Goal: Task Accomplishment & Management: Complete application form

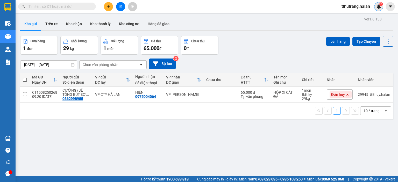
click at [379, 9] on img at bounding box center [378, 6] width 5 height 5
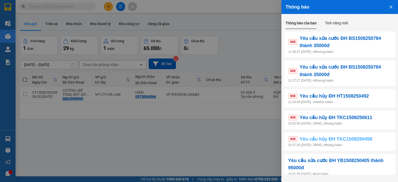
click at [362, 139] on span "Yêu cầu hủy ĐH TKC1508250458" at bounding box center [335, 138] width 73 height 7
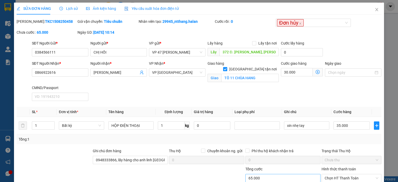
type input "0384566111"
type input "CHỊ HỒI"
type input "372 Đ. Trần Khát Chân, Thanh Nhàn, Hai Bà Trưng, Hà Nội, Việt Nam"
type input "0866922616"
type input "ANH LINH"
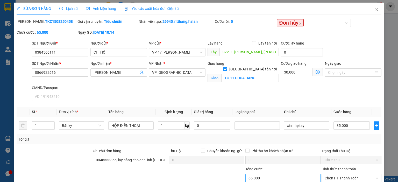
checkbox input "true"
type input "TÔ 11 CHÙA HANG"
type input "0948333866, lấy hàng cho anh linh thái nguyên"
type input "65.000"
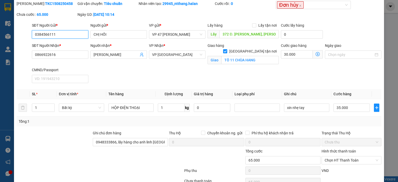
scroll to position [45, 0]
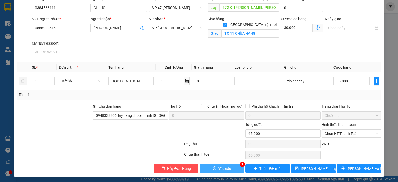
click at [229, 166] on button "Yêu cầu" at bounding box center [221, 168] width 45 height 8
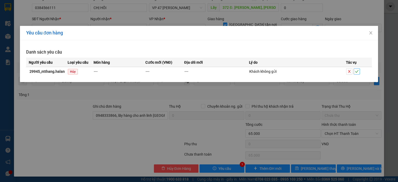
click at [356, 71] on icon "check" at bounding box center [357, 72] width 4 height 4
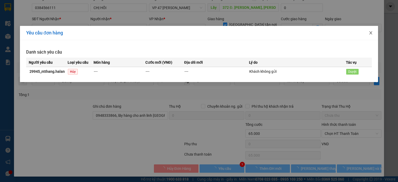
click at [370, 33] on icon "close" at bounding box center [370, 32] width 3 height 3
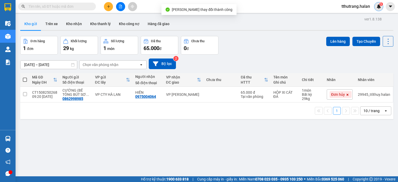
click at [378, 9] on div "5" at bounding box center [378, 6] width 9 height 9
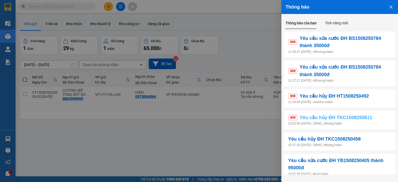
click at [331, 116] on span "Yêu cầu hủy ĐH TKC1508250611" at bounding box center [335, 117] width 73 height 7
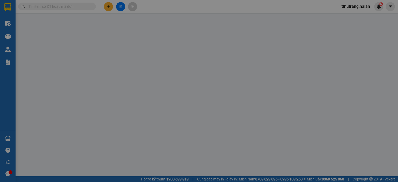
type input "0948333866"
type input "TÂN"
type input "0866922616"
type input "ANH LINH"
checkbox input "true"
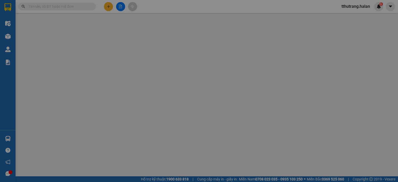
type input "TỔ 11 CHÙA HANG"
type input "65.000"
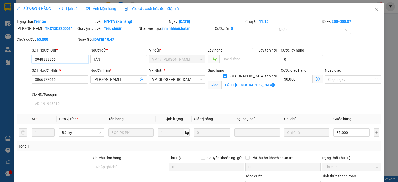
scroll to position [52, 0]
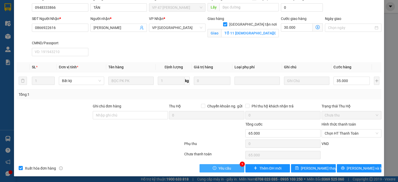
click at [230, 167] on button "Yêu cầu" at bounding box center [221, 168] width 45 height 8
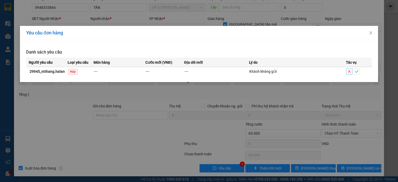
click at [352, 71] on button "button" at bounding box center [349, 71] width 6 height 6
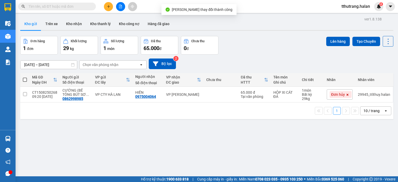
click at [375, 10] on div "tthutrang.halan 4" at bounding box center [360, 6] width 46 height 9
click at [376, 9] on img at bounding box center [378, 6] width 5 height 5
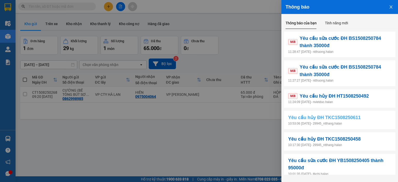
click at [345, 118] on span "Yêu cầu hủy ĐH TKC1508250611" at bounding box center [324, 117] width 73 height 7
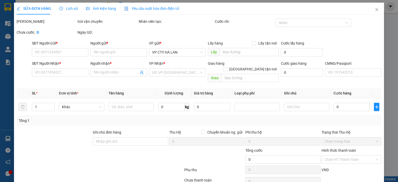
type input "0948333866"
type input "TÂN"
type input "0866922616"
type input "ANH LINH"
checkbox input "true"
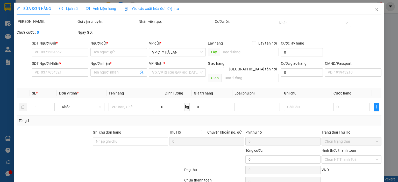
type input "TỔ 11 CHÙA HANG"
type input "65.000"
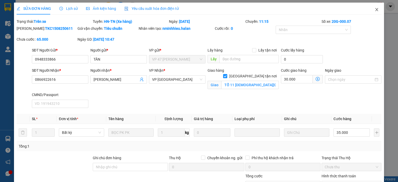
click at [374, 9] on icon "close" at bounding box center [376, 10] width 4 height 4
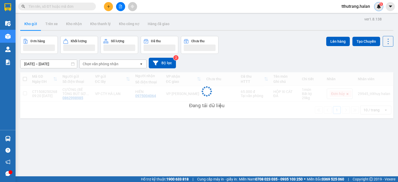
click at [379, 6] on img at bounding box center [378, 6] width 5 height 5
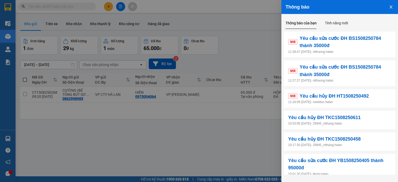
click at [339, 100] on p "11:24:09 15/08/2025 - nvietduc.halan" at bounding box center [339, 102] width 103 height 5
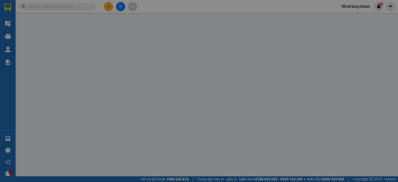
type input "0986666555"
type input "NHUNG"
type input "0969407190"
type input "DŨNG"
type input "20.000"
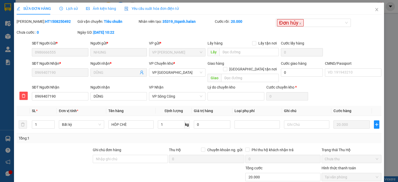
scroll to position [38, 0]
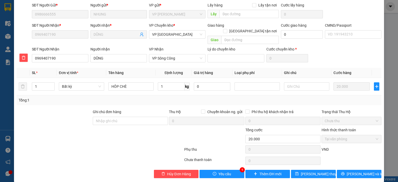
click at [229, 173] on div "SỬA ĐƠN HÀNG Lịch sử Ảnh kiện hàng Yêu cầu xuất hóa đơn điện tử Total Paid Fee …" at bounding box center [199, 74] width 370 height 218
click at [229, 170] on button "Yêu cầu" at bounding box center [221, 174] width 45 height 8
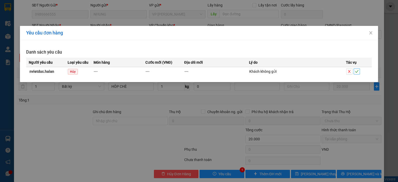
click at [355, 72] on icon "check" at bounding box center [357, 72] width 4 height 4
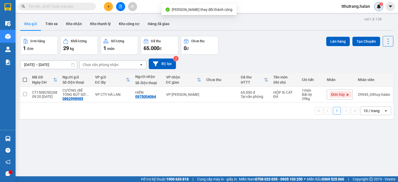
click at [377, 9] on div "3" at bounding box center [378, 6] width 9 height 9
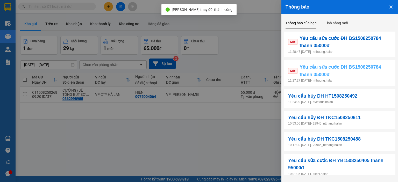
click at [330, 76] on span "Yêu cầu sửa cước ĐH BS1508250784 thành 35000đ" at bounding box center [345, 70] width 92 height 15
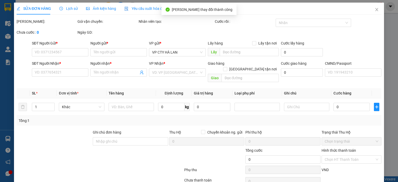
type input "0972007888"
type input "VÂN"
type input "0946885986"
type input "HOA"
type input "40.000"
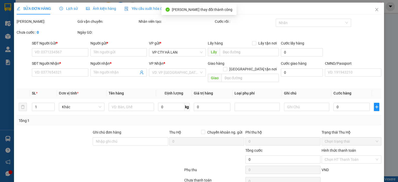
type input "40.000"
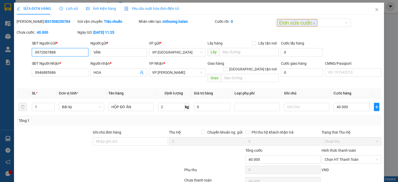
scroll to position [20, 0]
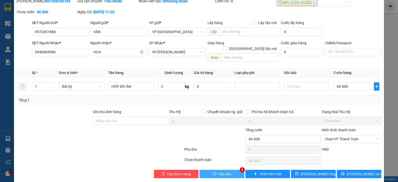
click at [222, 171] on span "Yêu cầu" at bounding box center [224, 174] width 13 height 6
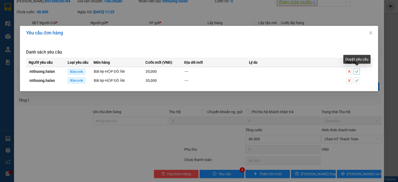
click at [356, 71] on icon "check" at bounding box center [357, 72] width 4 height 4
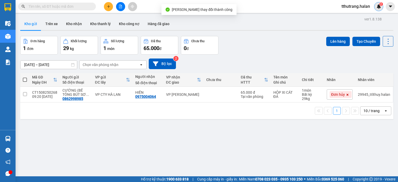
click at [379, 5] on sup "2" at bounding box center [381, 4] width 4 height 4
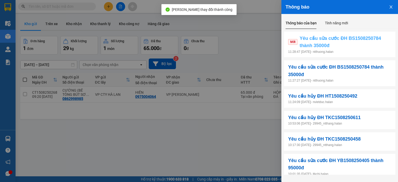
click at [341, 48] on span "Yêu cầu sửa cước ĐH BS1508250784 thành 35000đ" at bounding box center [345, 42] width 92 height 15
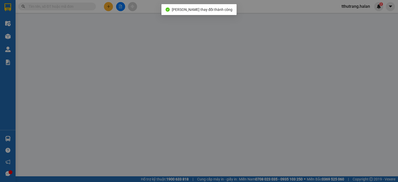
type input "0972007888"
type input "VÂN"
type input "0946885986"
type input "HOA"
type input "35.000"
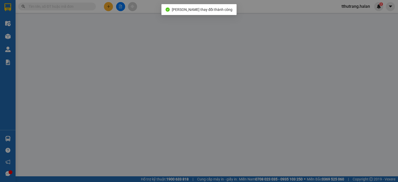
type input "35.000"
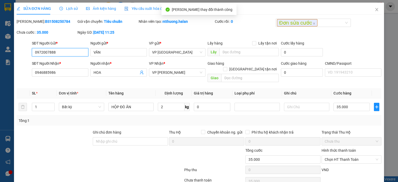
scroll to position [20, 0]
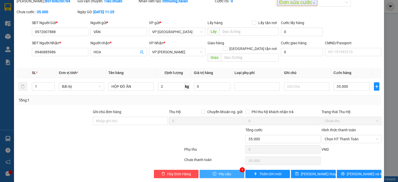
click at [237, 170] on button "Yêu cầu" at bounding box center [221, 174] width 45 height 8
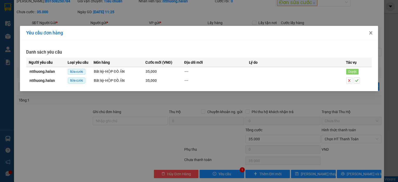
click at [372, 35] on icon "close" at bounding box center [370, 33] width 4 height 4
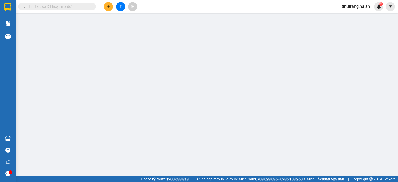
type input "0972007888"
type input "VÂN"
type input "0946885986"
type input "HOA"
type input "35.000"
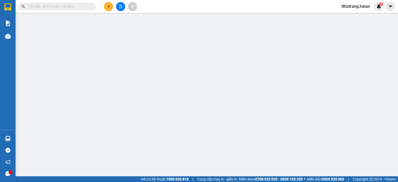
type input "35.000"
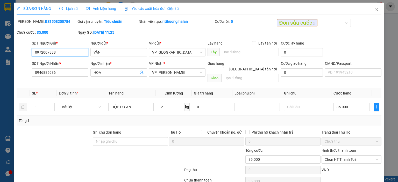
scroll to position [20, 0]
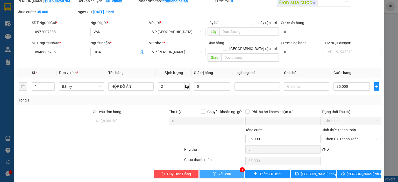
click at [229, 170] on button "Yêu cầu" at bounding box center [221, 174] width 45 height 8
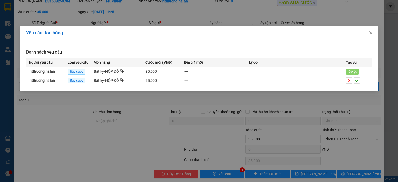
click at [387, 45] on div "Yêu cầu đơn hàng Danh sách yêu cầu Người yêu cầu Loại yêu cầu Món hàng Cước mới…" at bounding box center [199, 91] width 398 height 182
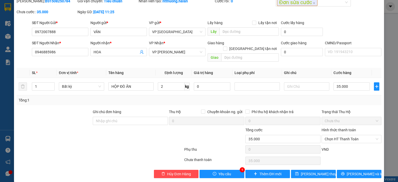
click at [378, 4] on div "SỬA ĐƠN HÀNG Lịch sử Ảnh kiện hàng Yêu cầu xuất hóa đơn điện tử Total Paid Fee …" at bounding box center [199, 82] width 370 height 200
drag, startPoint x: 371, startPoint y: 9, endPoint x: 381, endPoint y: 18, distance: 14.1
click at [373, 14] on div "[PERSON_NAME]: BS1508250784 Gói vận chuyển: Tiêu chuẩn Nhân viên tạo: ntthuong.…" at bounding box center [199, 9] width 366 height 22
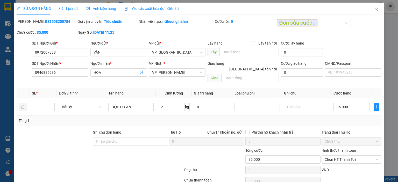
click at [388, 28] on div "SỬA ĐƠN HÀNG Lịch sử Ảnh kiện hàng Yêu cầu xuất hóa đơn điện tử Total Paid Fee …" at bounding box center [199, 91] width 398 height 182
click at [374, 11] on icon "close" at bounding box center [376, 10] width 4 height 4
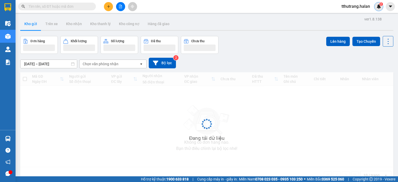
click at [378, 8] on img at bounding box center [378, 6] width 5 height 5
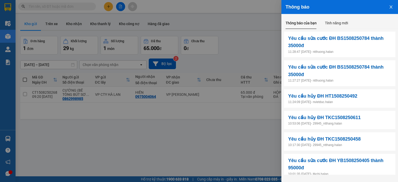
scroll to position [52, 0]
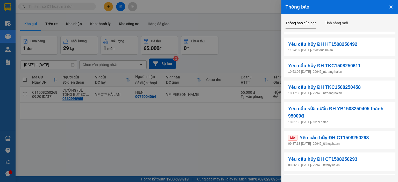
click at [255, 145] on div at bounding box center [199, 91] width 398 height 182
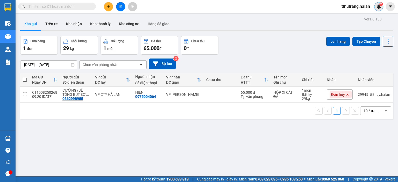
click at [378, 7] on img at bounding box center [378, 6] width 5 height 5
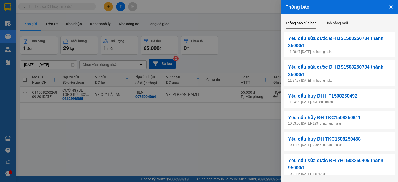
click at [258, 49] on div at bounding box center [199, 91] width 398 height 182
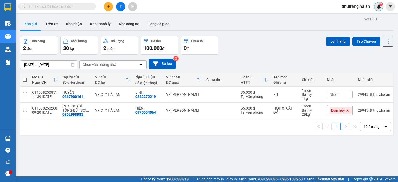
click at [379, 8] on img at bounding box center [378, 6] width 5 height 5
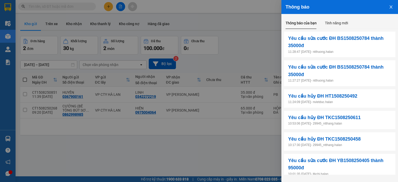
click at [391, 7] on icon "close" at bounding box center [391, 7] width 4 height 4
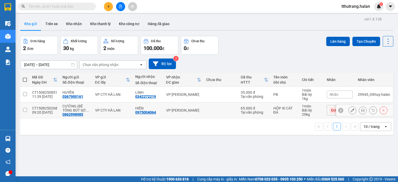
click at [199, 109] on div "VP [PERSON_NAME]" at bounding box center [183, 110] width 35 height 4
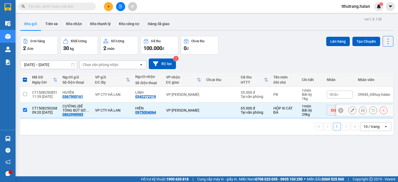
drag, startPoint x: 25, startPoint y: 108, endPoint x: 114, endPoint y: 121, distance: 90.0
click at [25, 108] on input "checkbox" at bounding box center [25, 110] width 4 height 4
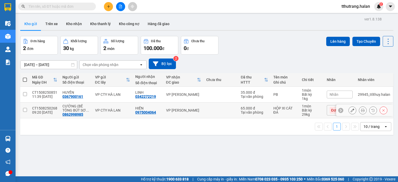
click at [314, 111] on div "Bất kỳ" at bounding box center [312, 110] width 20 height 4
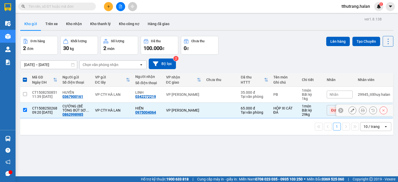
click at [27, 108] on td at bounding box center [24, 111] width 9 height 16
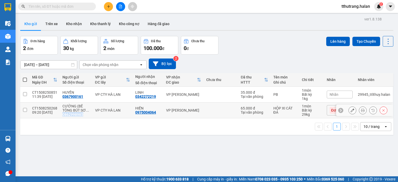
drag, startPoint x: 86, startPoint y: 115, endPoint x: 61, endPoint y: 115, distance: 24.9
click at [62, 115] on div "CƯỜNG (BÊ TÔNG BÚT SƠ ... 0862998985" at bounding box center [75, 110] width 27 height 12
checkbox input "true"
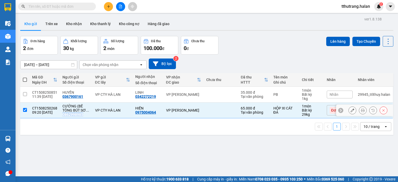
copy div "0862998985"
click at [62, 6] on input "text" at bounding box center [58, 7] width 61 height 6
click at [24, 81] on span at bounding box center [25, 80] width 4 height 4
click at [25, 77] on input "checkbox" at bounding box center [25, 77] width 0 height 0
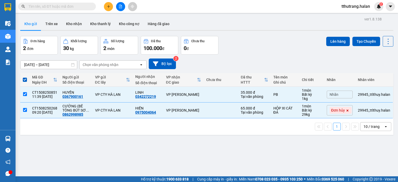
click at [24, 79] on span at bounding box center [25, 80] width 4 height 4
click at [25, 77] on input "checkbox" at bounding box center [25, 77] width 0 height 0
checkbox input "false"
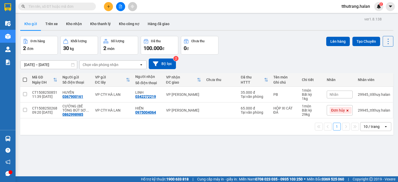
click at [59, 8] on input "text" at bounding box center [58, 7] width 61 height 6
paste input "0862998985"
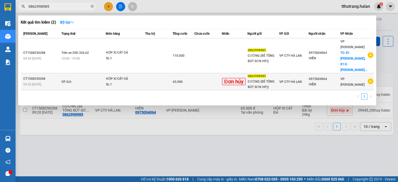
type input "0862998985"
click at [145, 76] on div "HỘP XI CÁT ĐÁ" at bounding box center [125, 79] width 39 height 6
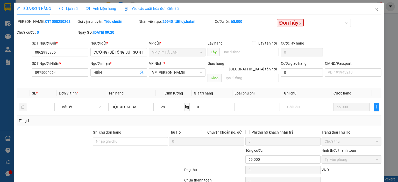
type input "0862998985"
type input "CƯỜNG (BÊ TÔNG BÚT SƠN HP))"
type input "0975004064"
type input "HIỀN"
type input "65.000"
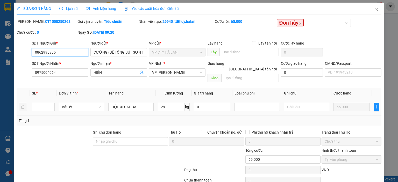
scroll to position [20, 0]
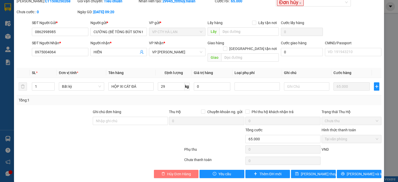
click at [181, 171] on span "Hủy Đơn Hàng" at bounding box center [179, 174] width 24 height 6
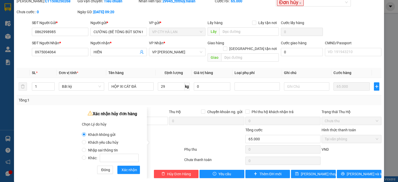
click at [92, 158] on span "Khác:" at bounding box center [113, 158] width 55 height 4
click at [86, 158] on input "Khác:" at bounding box center [84, 158] width 4 height 4
radio input "true"
radio input "false"
click at [93, 151] on label "Khác:" at bounding box center [111, 155] width 59 height 8
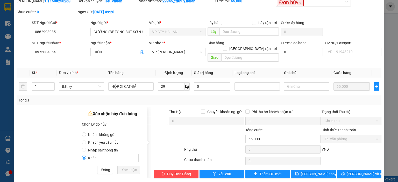
click at [86, 156] on input "Khác:" at bounding box center [84, 158] width 4 height 4
click at [99, 148] on span "Nhập sai thông tin" at bounding box center [103, 150] width 34 height 4
click at [86, 148] on input "Nhập sai thông tin" at bounding box center [84, 150] width 4 height 4
radio input "true"
radio input "false"
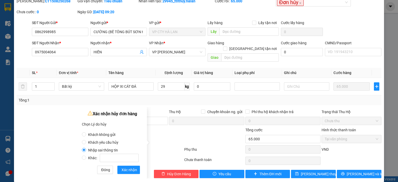
click at [111, 133] on span "Khách không gửi" at bounding box center [101, 135] width 31 height 4
click at [86, 133] on input "Khách không gửi" at bounding box center [84, 134] width 4 height 4
radio input "true"
click at [105, 144] on label "Nhập sai thông tin" at bounding box center [111, 148] width 59 height 8
click at [86, 148] on input "Nhập sai thông tin" at bounding box center [84, 150] width 4 height 4
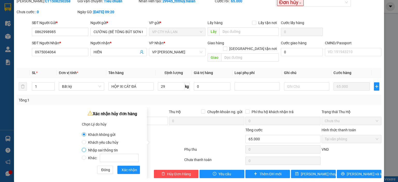
radio input "true"
radio input "false"
click at [134, 167] on span "Xác nhận" at bounding box center [129, 170] width 16 height 6
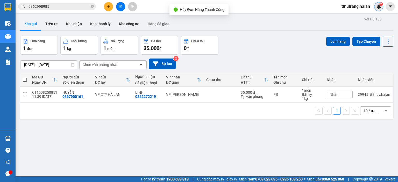
click at [378, 3] on div "2" at bounding box center [378, 6] width 9 height 9
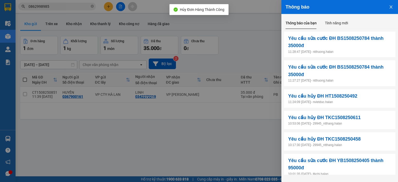
click at [94, 11] on div at bounding box center [199, 91] width 398 height 182
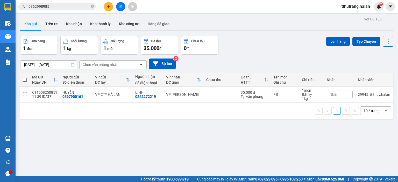
click at [397, 5] on div "Thông báo Thông báo của bạn Tính năng mới Yêu cầu sửa cước ĐH BS1508250784 thàn…" at bounding box center [398, 91] width 0 height 182
click at [92, 6] on icon "close-circle" at bounding box center [92, 6] width 3 height 3
click at [380, 6] on img at bounding box center [378, 6] width 5 height 5
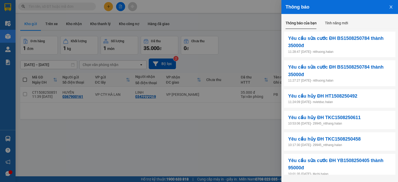
drag, startPoint x: 242, startPoint y: 48, endPoint x: 216, endPoint y: 46, distance: 25.2
click at [242, 48] on div at bounding box center [199, 91] width 398 height 182
